Goal: Task Accomplishment & Management: Complete application form

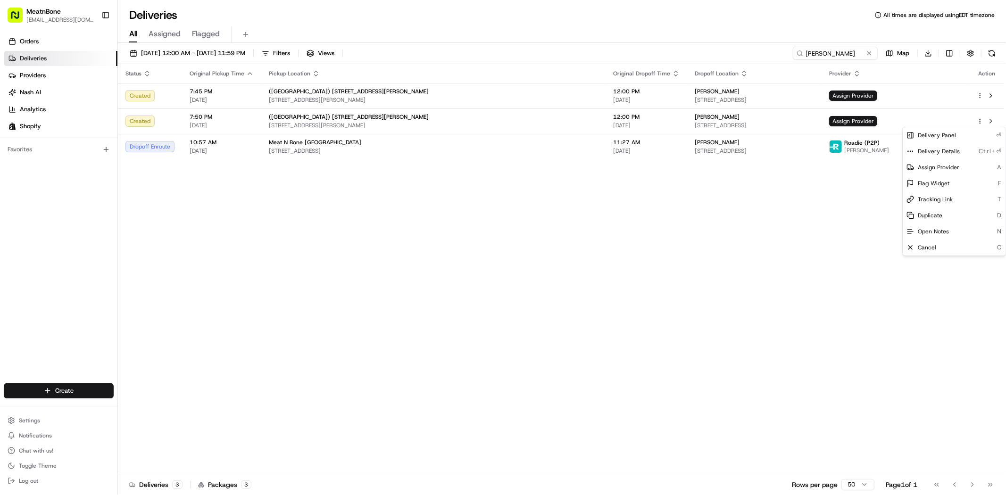
click at [769, 247] on html "MeatnBone [EMAIL_ADDRESS][DOMAIN_NAME] Toggle Sidebar Orders Deliveries Provide…" at bounding box center [503, 247] width 1006 height 495
click at [851, 55] on input "[PERSON_NAME]" at bounding box center [821, 53] width 113 height 13
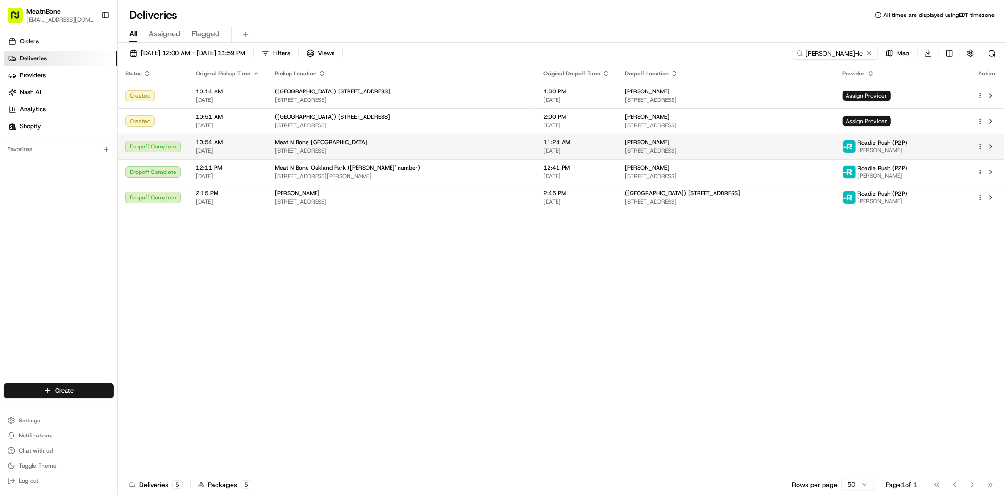
click at [980, 145] on html "MeatnBone [EMAIL_ADDRESS][DOMAIN_NAME] Toggle Sidebar Orders Deliveries Provide…" at bounding box center [503, 247] width 1006 height 495
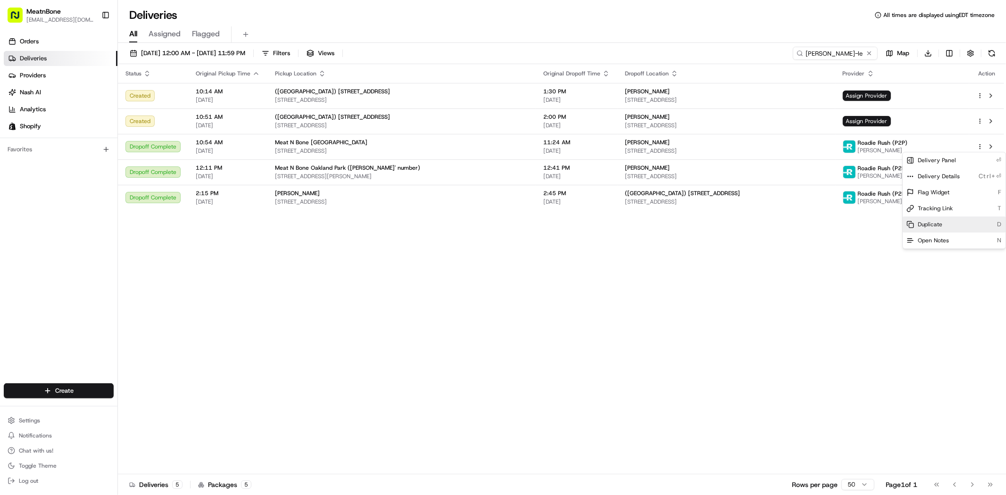
click at [948, 228] on div "Duplicate D" at bounding box center [954, 224] width 103 height 16
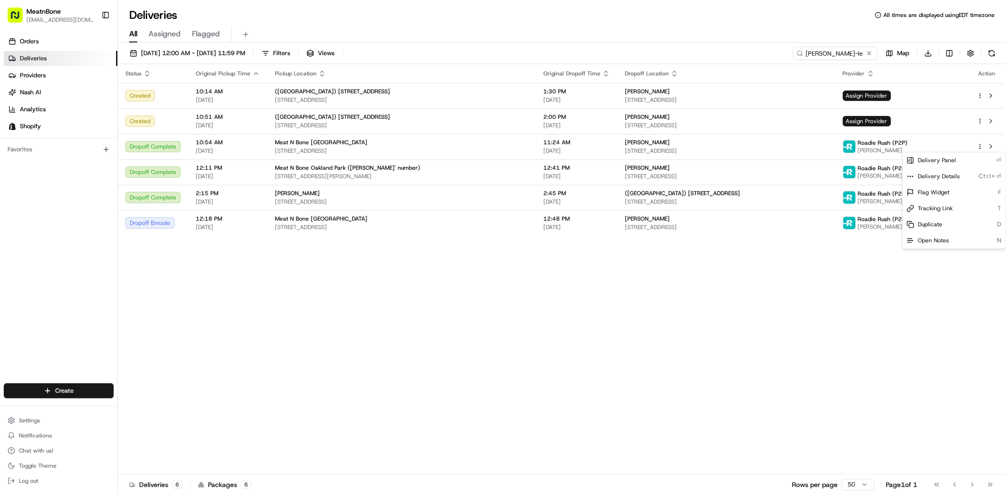
click at [836, 54] on html "MeatnBone [EMAIL_ADDRESS][DOMAIN_NAME] Toggle Sidebar Orders Deliveries Provide…" at bounding box center [503, 247] width 1006 height 495
click at [836, 54] on input "[PERSON_NAME]-le" at bounding box center [835, 53] width 85 height 13
click at [836, 54] on input "[PERSON_NAME]-le" at bounding box center [821, 53] width 113 height 13
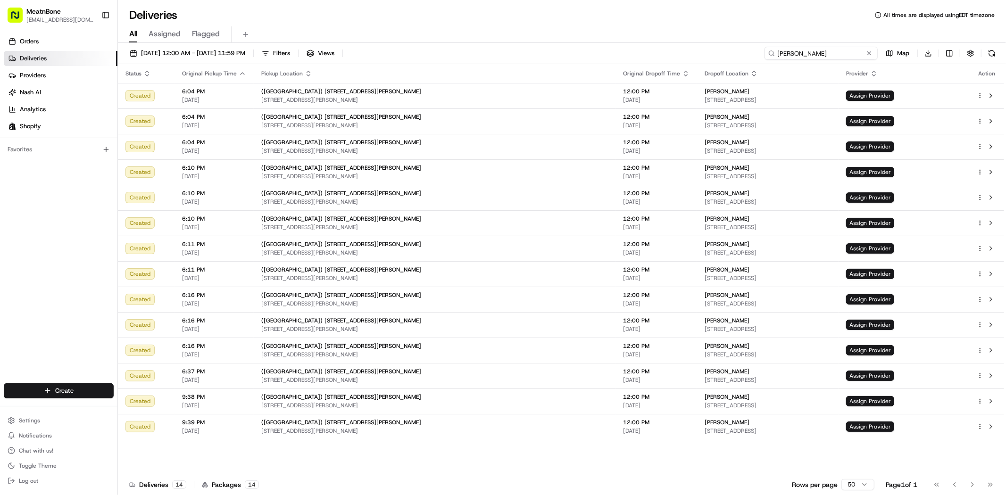
type input "[PERSON_NAME]"
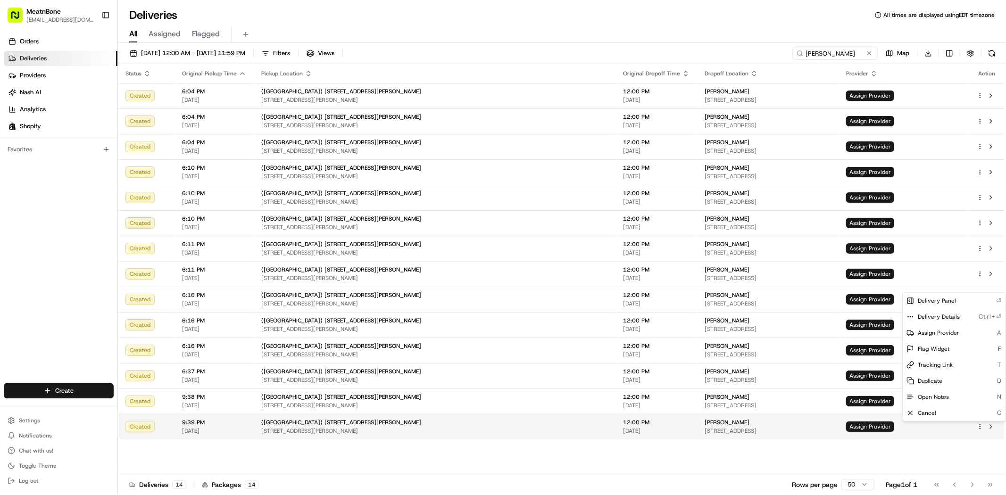
click at [980, 430] on html "MeatnBone [EMAIL_ADDRESS][DOMAIN_NAME] Toggle Sidebar Orders Deliveries Provide…" at bounding box center [503, 247] width 1006 height 495
click at [935, 383] on span "Duplicate" at bounding box center [930, 381] width 25 height 8
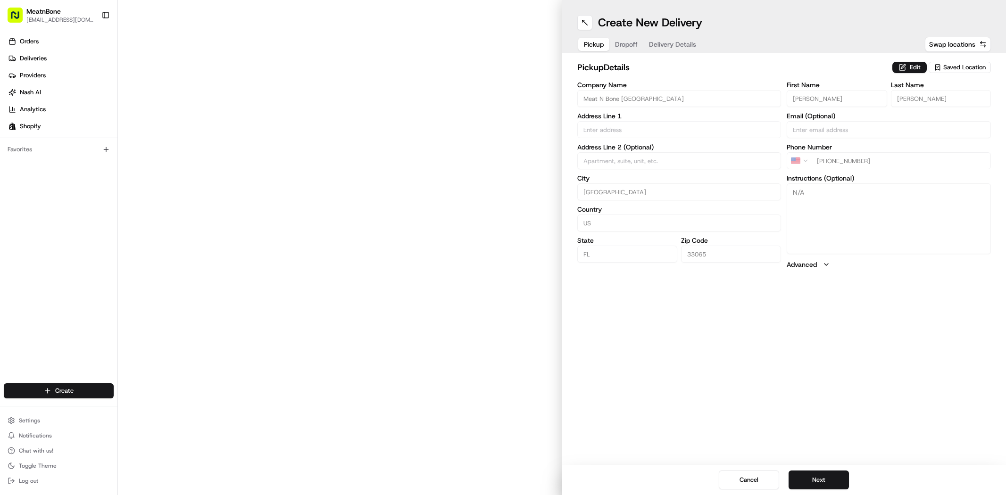
type input "9813 W Sample Rd"
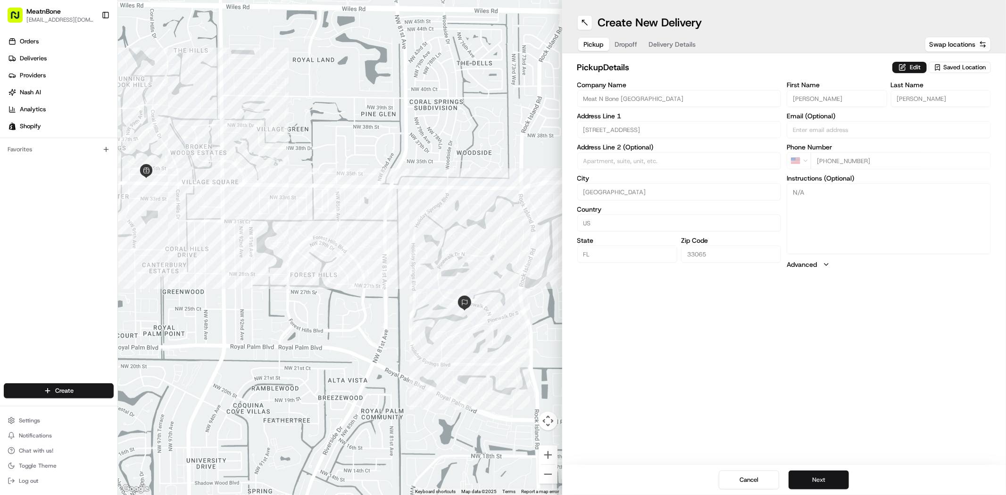
click at [821, 478] on button "Next" at bounding box center [819, 480] width 60 height 19
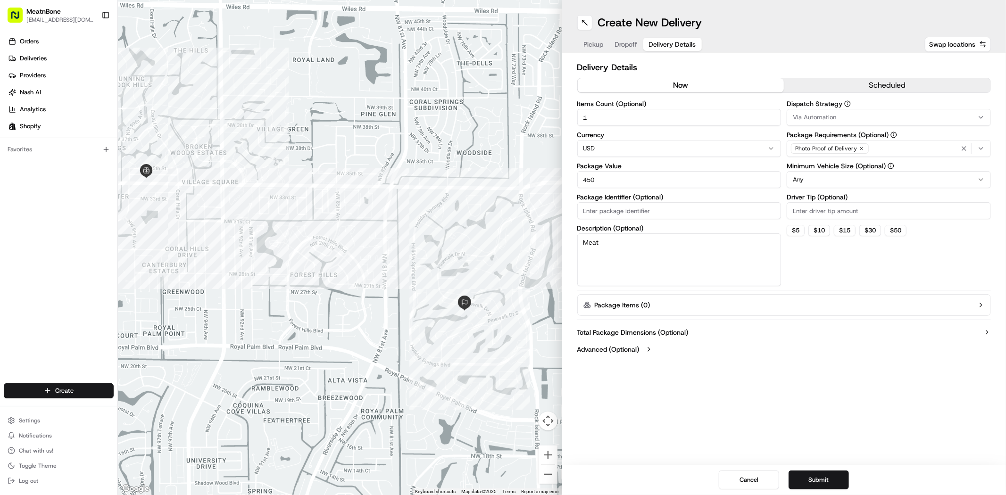
click at [670, 174] on input "450" at bounding box center [679, 179] width 204 height 17
type input "210.00"
click at [865, 264] on div "Dispatch Strategy Via Automation Package Requirements (Optional) Photo Proof of…" at bounding box center [889, 193] width 204 height 186
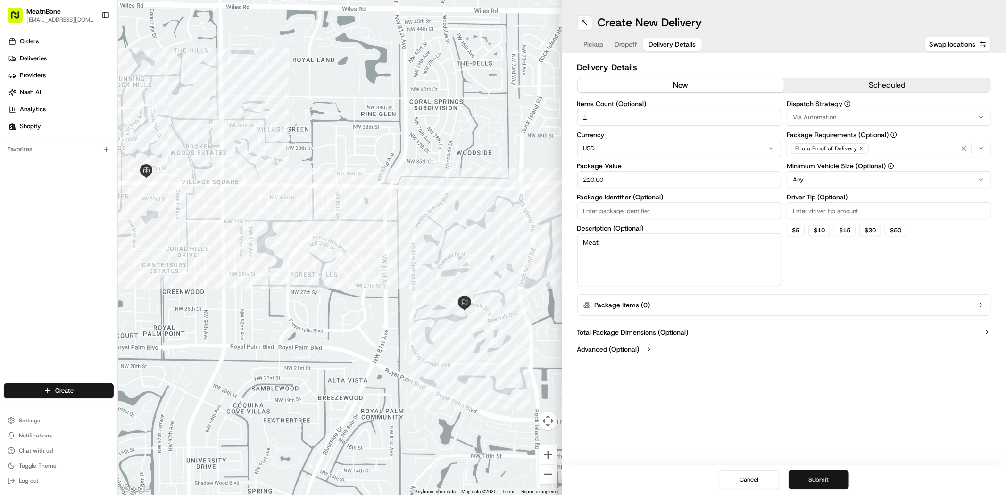
click at [814, 480] on button "Submit" at bounding box center [819, 480] width 60 height 19
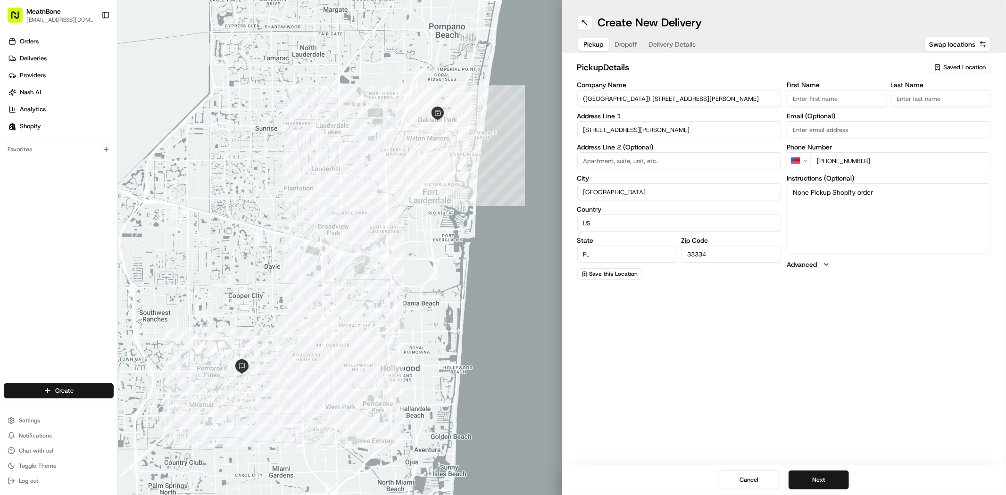
click at [956, 62] on div "Saved Location" at bounding box center [960, 67] width 62 height 11
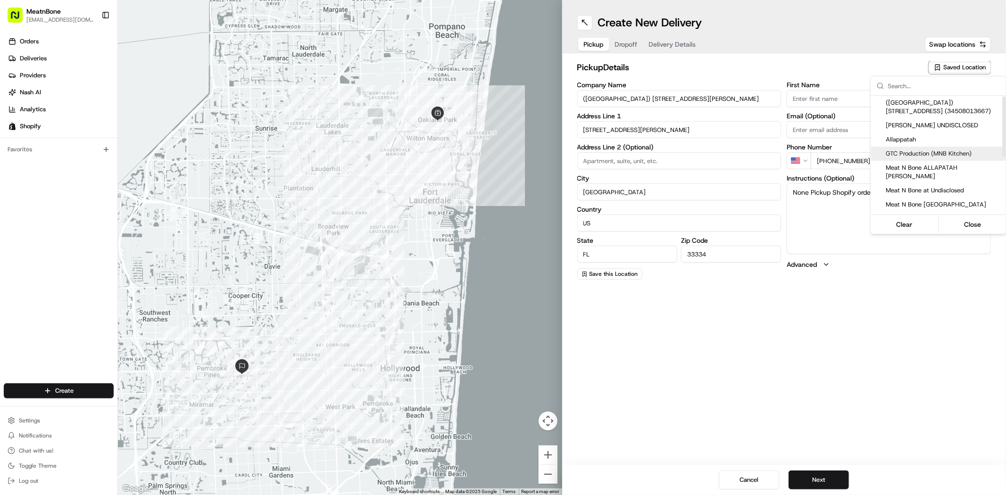
scroll to position [52, 0]
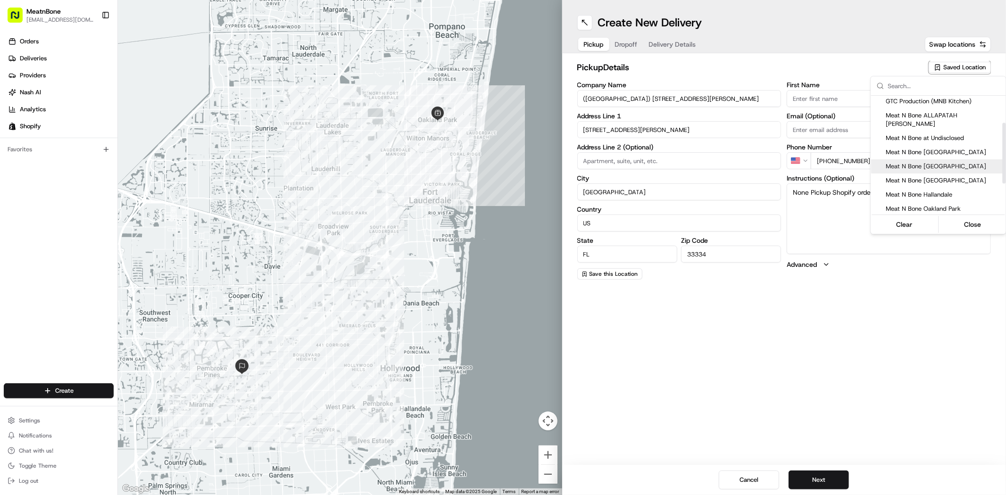
click at [923, 162] on span "Meat N Bone [GEOGRAPHIC_DATA]" at bounding box center [944, 166] width 116 height 8
type input "Meat N Bone [GEOGRAPHIC_DATA]"
type input "9813 W Sample Rd"
type input "Coral Springs"
type input "33065"
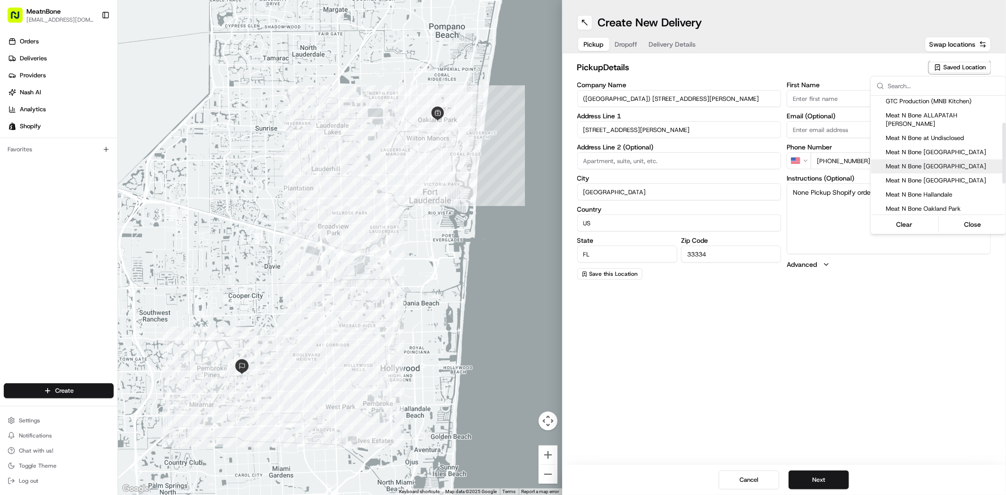
type input "Ron"
type input "+1 954 752 6290"
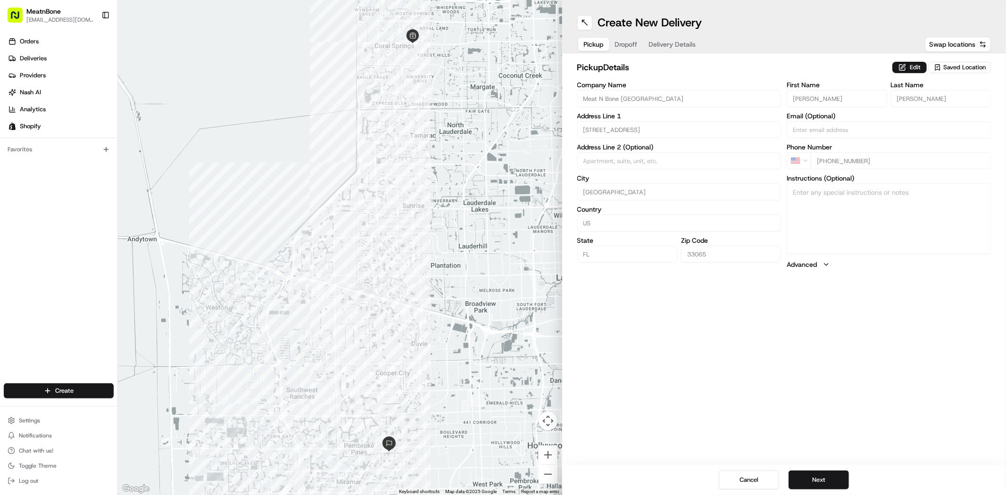
drag, startPoint x: 401, startPoint y: 343, endPoint x: 338, endPoint y: 199, distance: 158.0
click at [335, 194] on html "MeatnBone dnguyen@meatnbone.com Toggle Sidebar Orders Deliveries Providers Nash…" at bounding box center [503, 247] width 1006 height 495
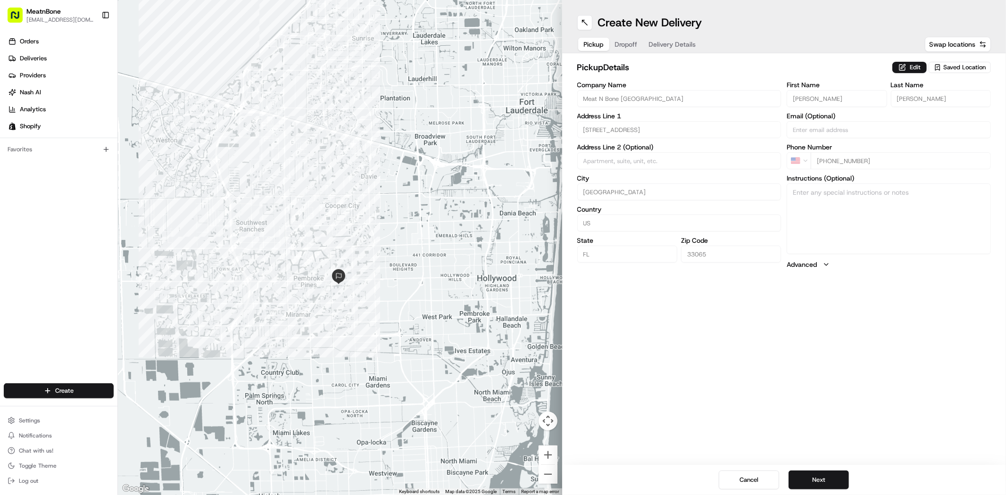
drag, startPoint x: 415, startPoint y: 318, endPoint x: 366, endPoint y: 151, distance: 174.6
click at [366, 151] on div at bounding box center [340, 247] width 444 height 495
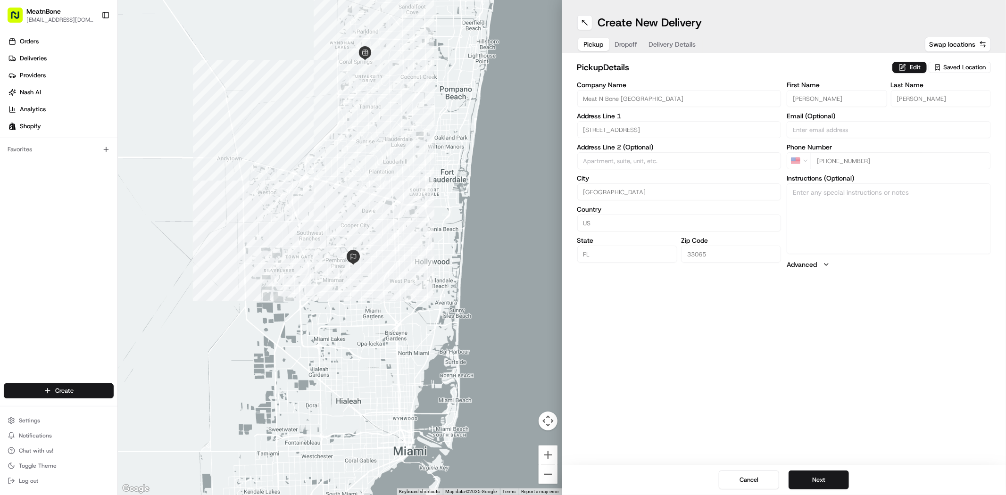
drag, startPoint x: 369, startPoint y: 154, endPoint x: 370, endPoint y: 201, distance: 47.6
click at [370, 201] on div at bounding box center [340, 247] width 444 height 495
click at [814, 472] on button "Next" at bounding box center [819, 480] width 60 height 19
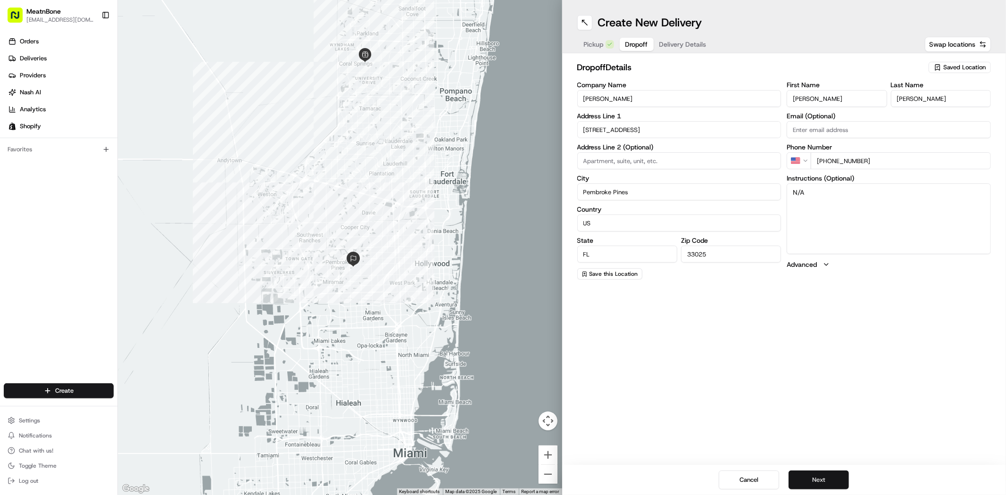
click at [812, 483] on button "Next" at bounding box center [819, 480] width 60 height 19
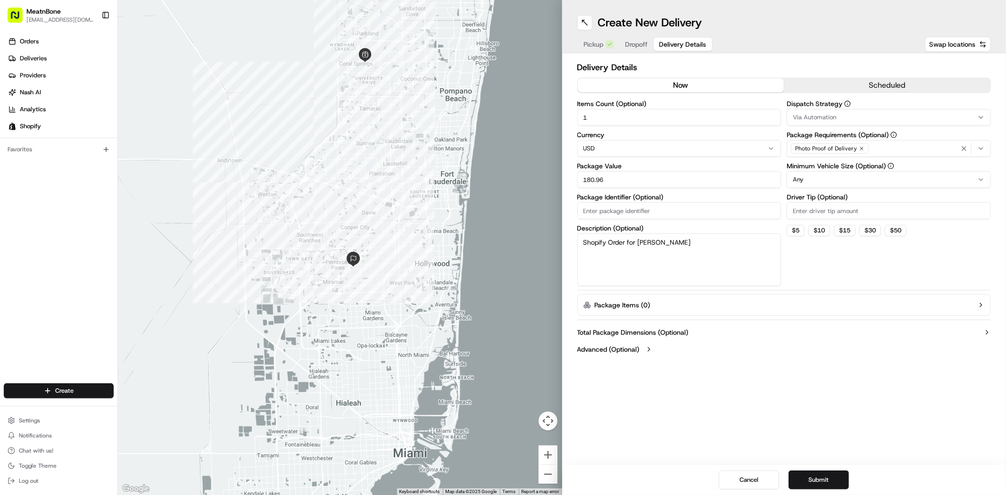
click at [744, 178] on input "180.96" at bounding box center [679, 179] width 204 height 17
type input "197.00"
click at [750, 254] on textarea "Shopify Order for David Vazquez" at bounding box center [679, 259] width 204 height 53
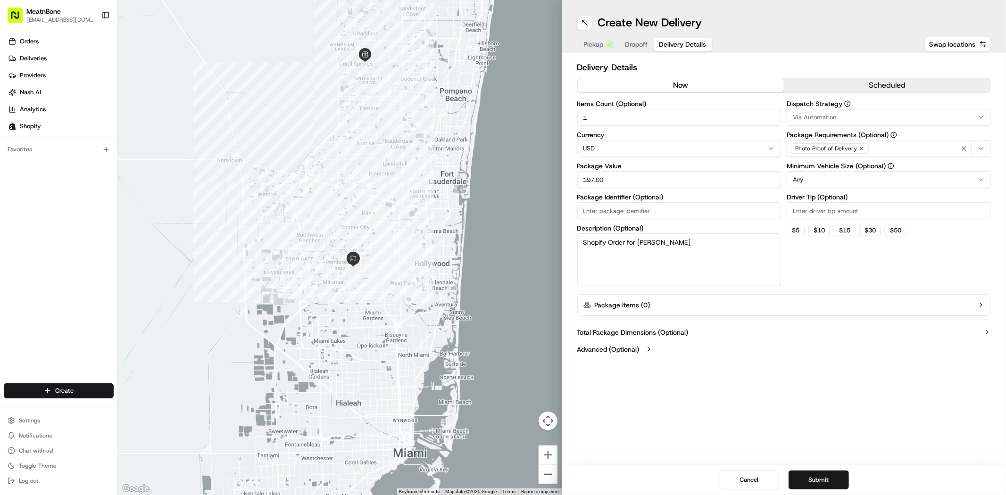
click at [750, 254] on textarea "Shopify Order for David Vazquez" at bounding box center [679, 259] width 204 height 53
type textarea "Meat"
click at [838, 265] on div "Dispatch Strategy Via Automation Package Requirements (Optional) Photo Proof of…" at bounding box center [889, 193] width 204 height 186
click at [817, 477] on button "Submit" at bounding box center [819, 480] width 60 height 19
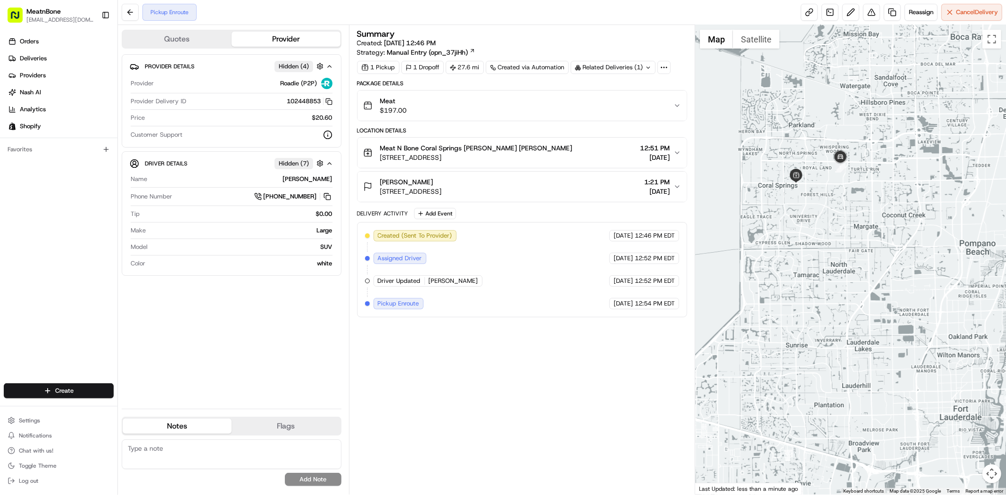
drag, startPoint x: 855, startPoint y: 158, endPoint x: 592, endPoint y: 126, distance: 265.1
click at [790, 284] on div at bounding box center [850, 260] width 311 height 470
